Goal: Task Accomplishment & Management: Complete application form

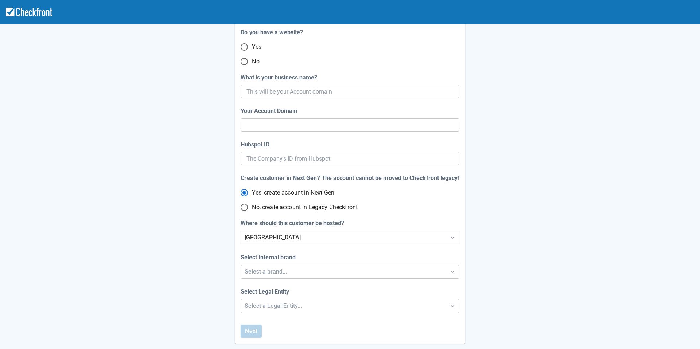
scroll to position [133, 0]
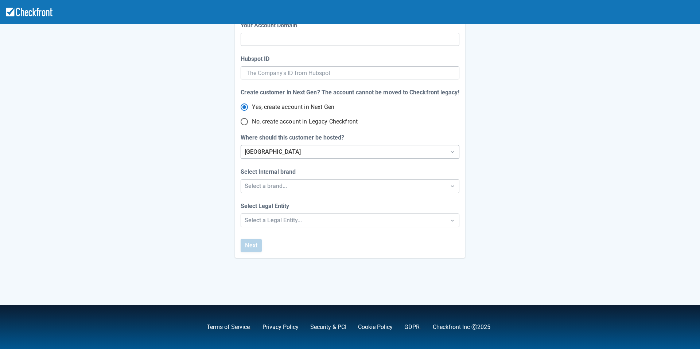
click at [325, 156] on div "[GEOGRAPHIC_DATA]" at bounding box center [343, 152] width 197 height 9
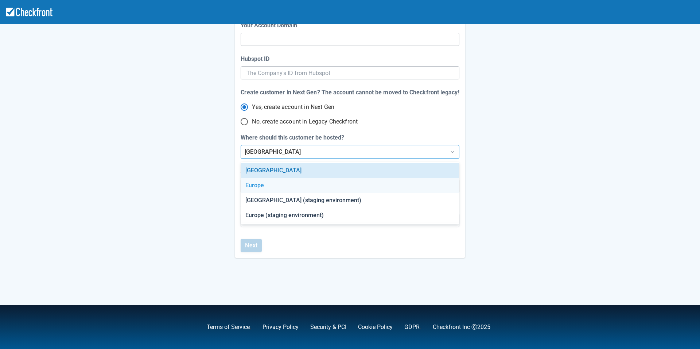
click at [245, 121] on input "No, create account in Legacy Checkfront" at bounding box center [244, 121] width 15 height 15
radio input "true"
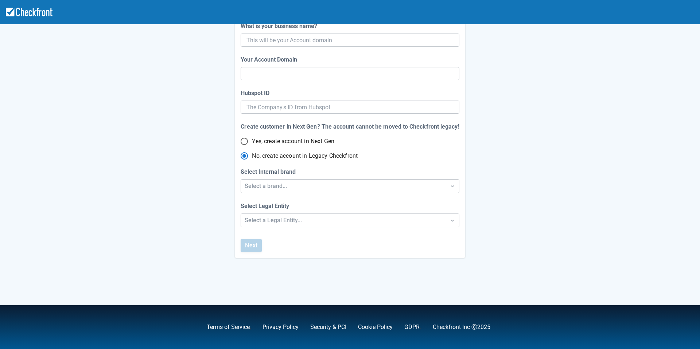
scroll to position [99, 0]
click at [280, 187] on div "Select a brand..." at bounding box center [343, 186] width 197 height 9
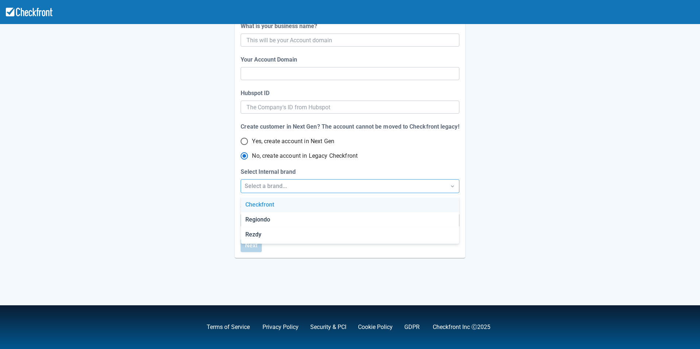
click at [280, 187] on div "Select a brand..." at bounding box center [343, 186] width 197 height 9
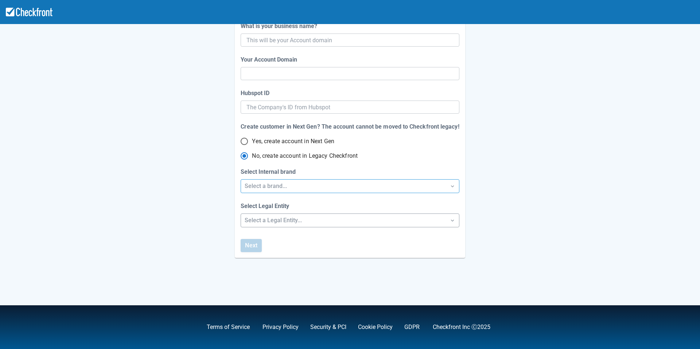
click at [288, 218] on div "Select a Legal Entity..." at bounding box center [343, 220] width 197 height 9
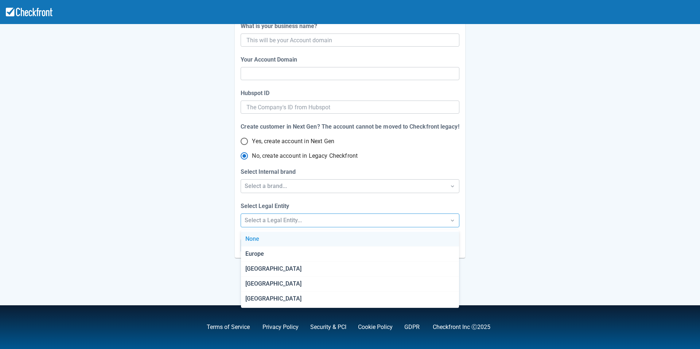
click at [294, 223] on div "Select a Legal Entity..." at bounding box center [343, 220] width 197 height 9
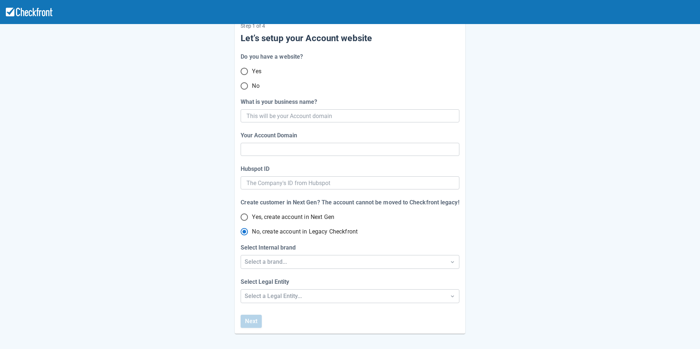
scroll to position [0, 0]
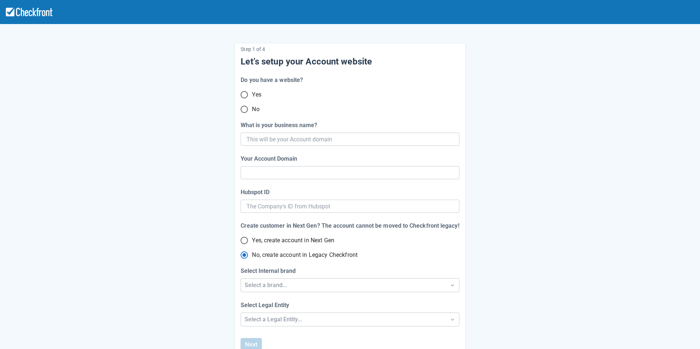
click at [246, 97] on input "Yes" at bounding box center [244, 94] width 15 height 15
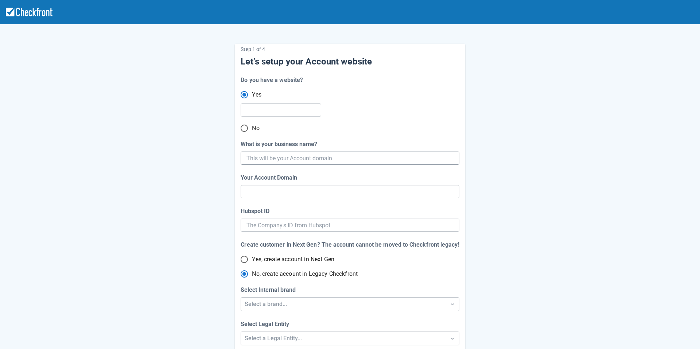
click at [275, 155] on input "What is your business name?" at bounding box center [348, 158] width 205 height 13
radio input "true"
type input "test"
radio input "true"
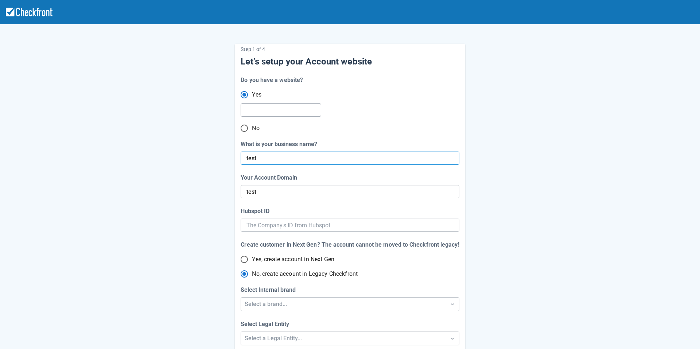
radio input "false"
type input "test"
click at [266, 110] on input "text" at bounding box center [279, 110] width 67 height 13
type input "test"
radio input "false"
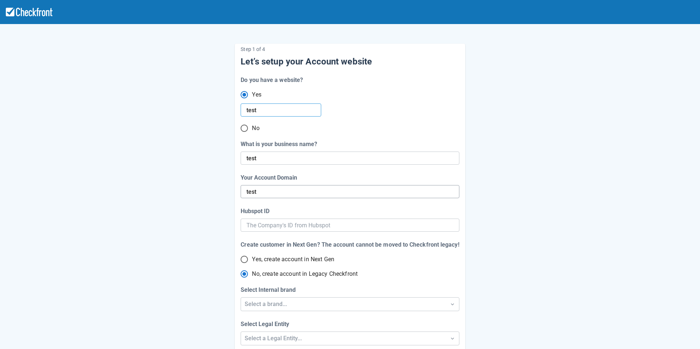
type input "test"
click at [284, 187] on input "test" at bounding box center [349, 191] width 207 height 13
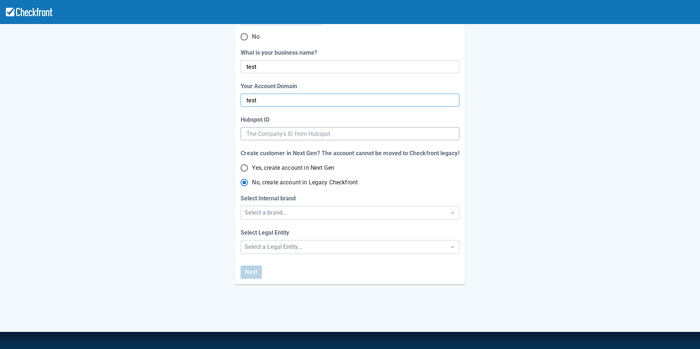
scroll to position [93, 0]
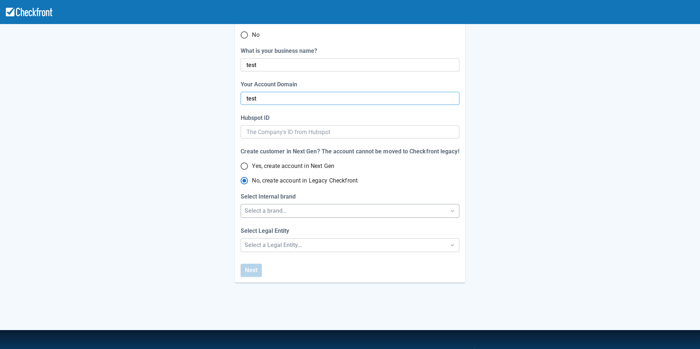
click at [282, 211] on div "Select a brand..." at bounding box center [343, 211] width 197 height 9
click at [272, 234] on div "Checkfront" at bounding box center [350, 229] width 218 height 15
click at [271, 250] on div "Select a Legal Entity..." at bounding box center [343, 245] width 204 height 13
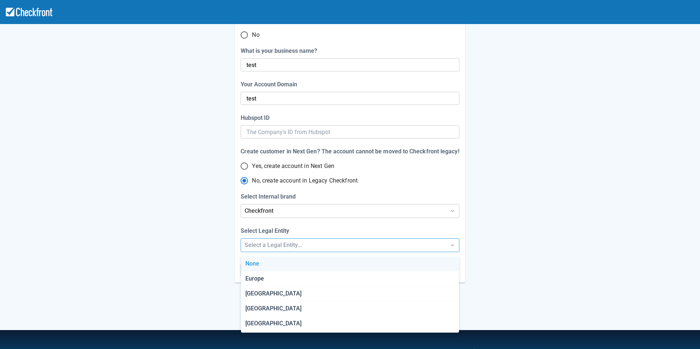
click at [262, 261] on div "None" at bounding box center [350, 264] width 218 height 15
radio input "false"
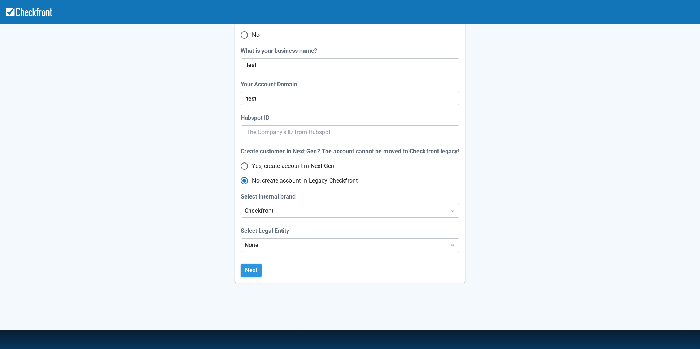
click at [254, 271] on button "Next" at bounding box center [251, 270] width 21 height 13
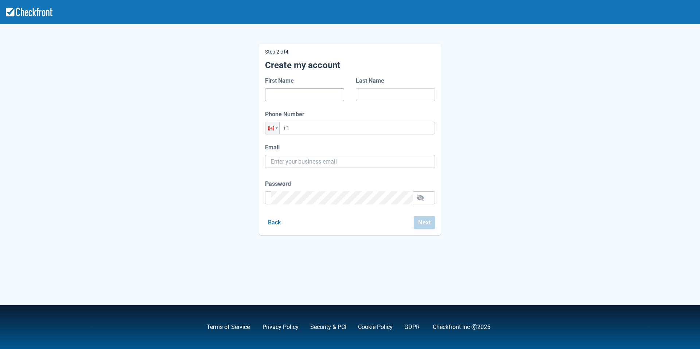
click at [292, 98] on input "First Name" at bounding box center [304, 94] width 67 height 13
type input "test"
type input "[PHONE_NUMBER]"
click at [294, 164] on input "Email" at bounding box center [350, 161] width 158 height 13
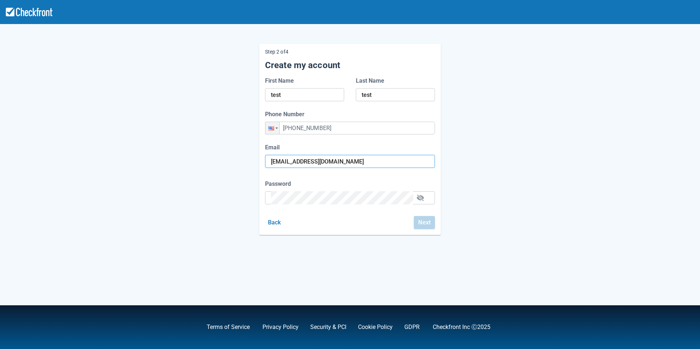
type input "[EMAIL_ADDRESS][DOMAIN_NAME]"
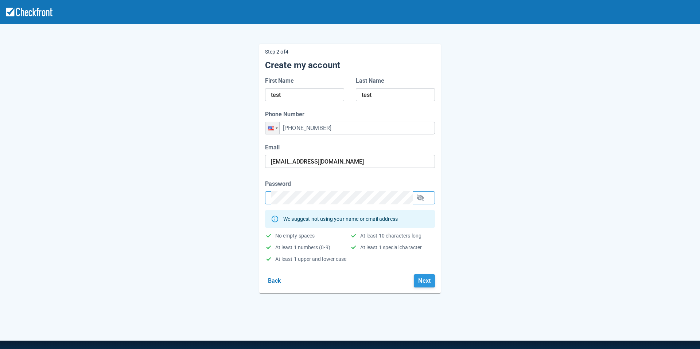
click at [429, 280] on button "Next" at bounding box center [424, 280] width 21 height 13
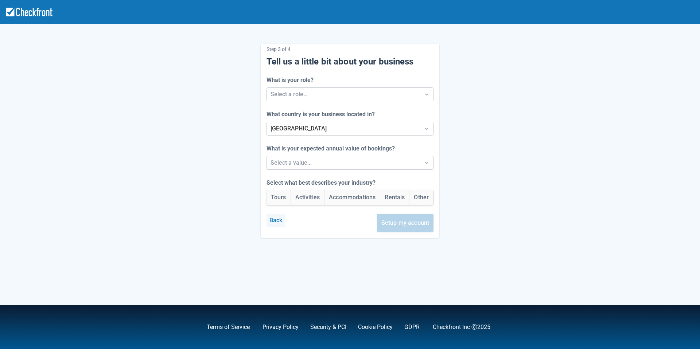
click at [273, 222] on button "Back" at bounding box center [275, 220] width 19 height 13
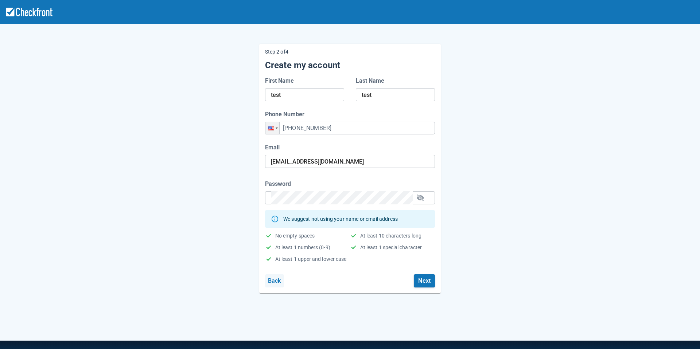
click at [276, 284] on button "Back" at bounding box center [274, 280] width 19 height 13
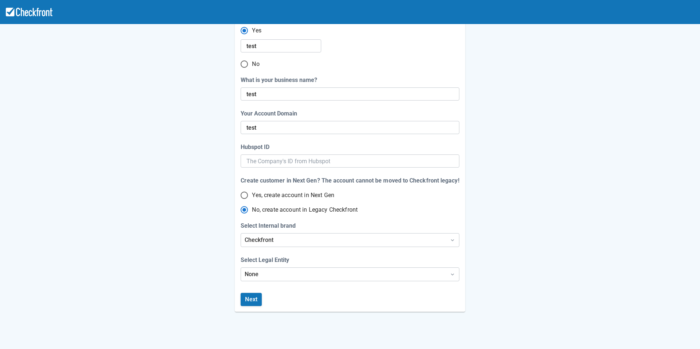
scroll to position [65, 0]
